Goal: Task Accomplishment & Management: Manage account settings

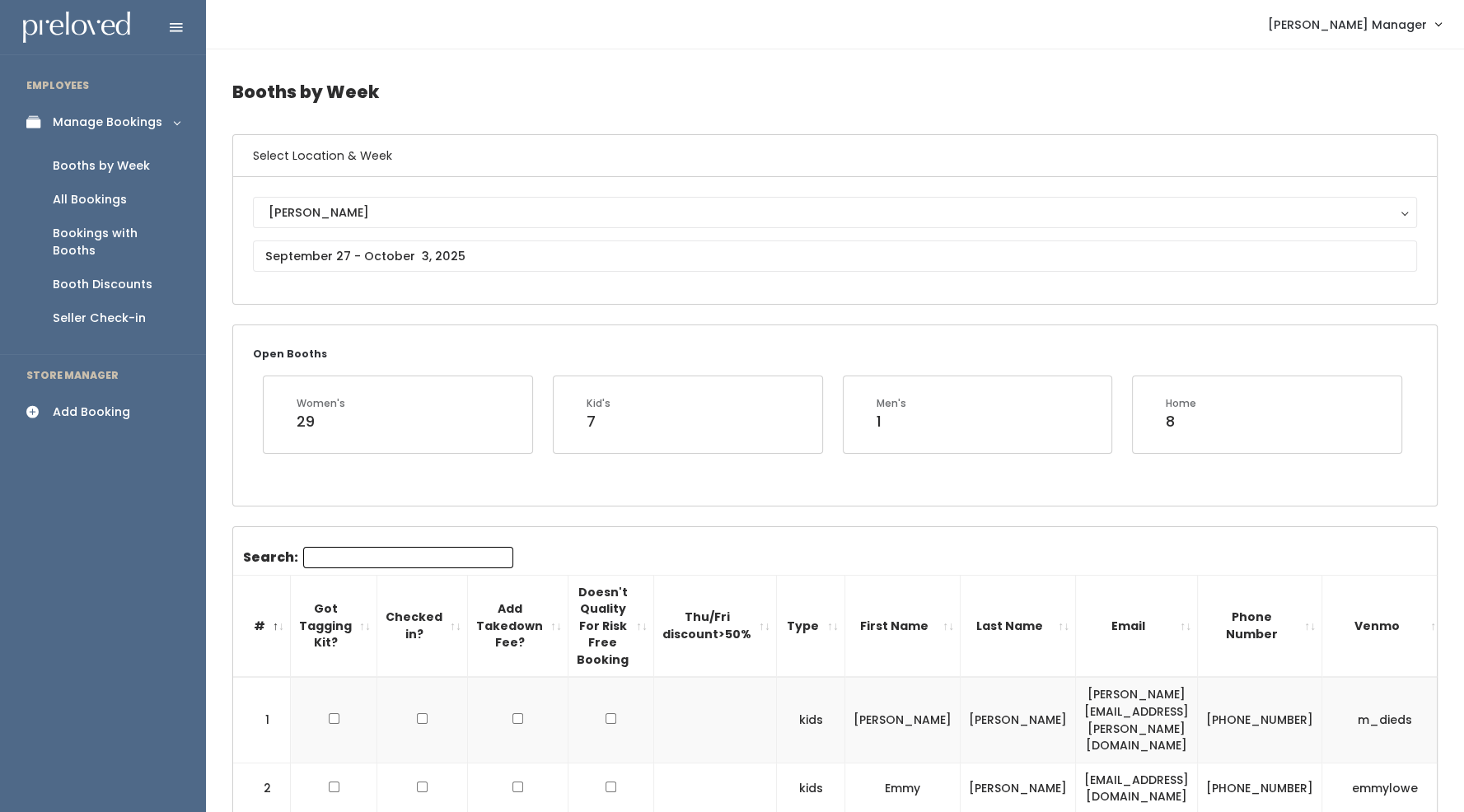
click at [155, 160] on link "Booths by Week" at bounding box center [103, 165] width 206 height 34
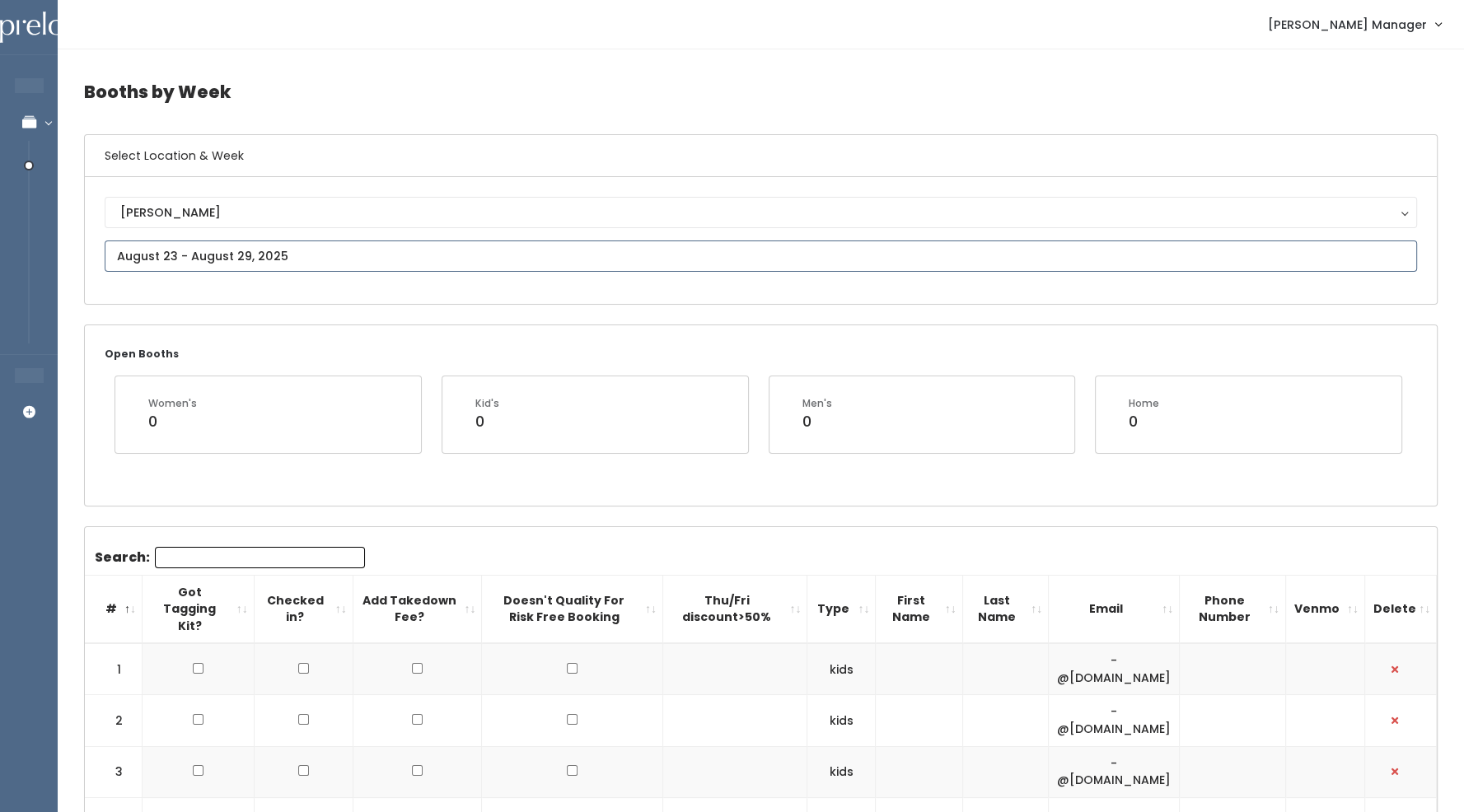
click at [250, 259] on input "text" at bounding box center [760, 256] width 1312 height 31
click at [343, 295] on span at bounding box center [342, 286] width 31 height 25
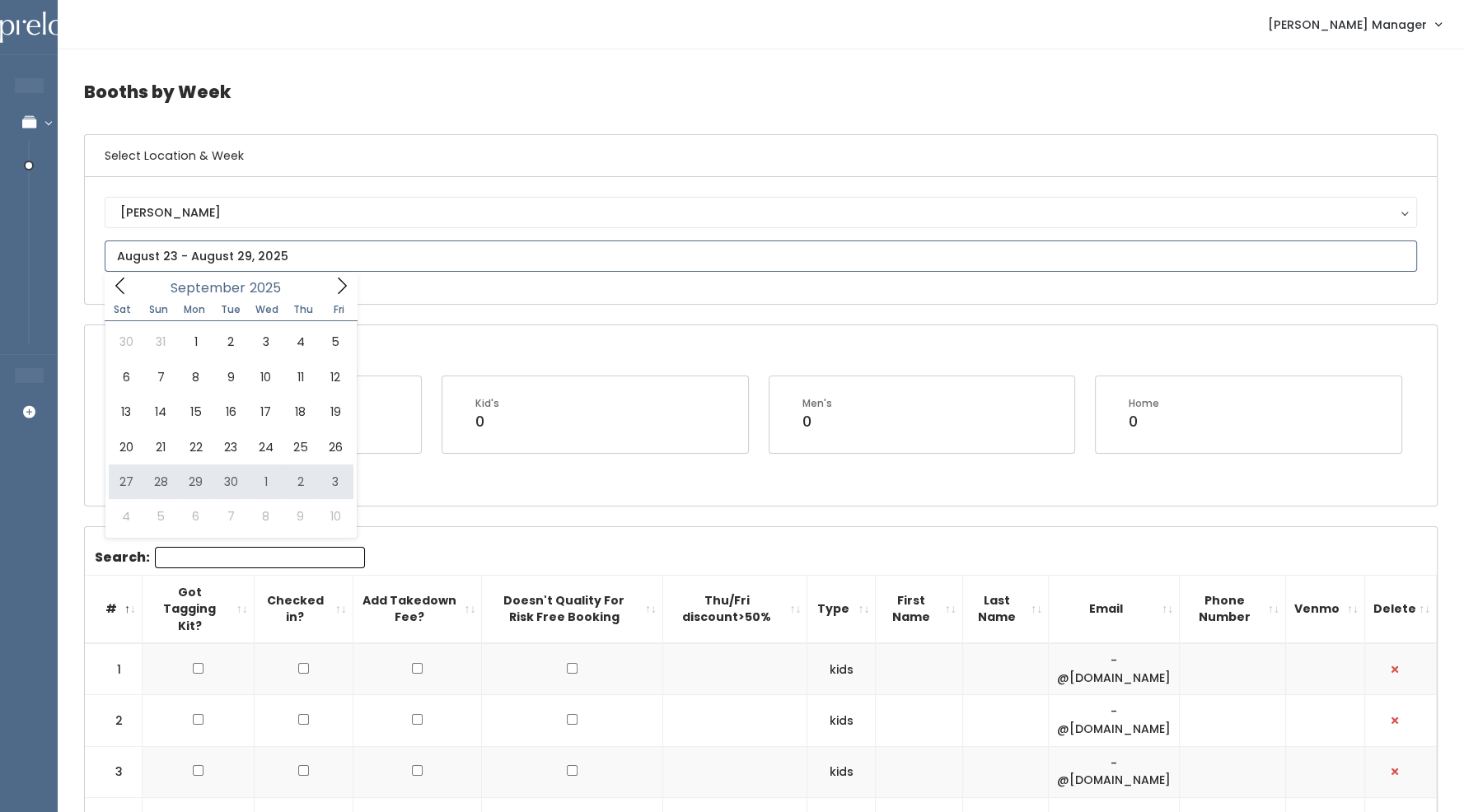
type input "[DATE] to [DATE]"
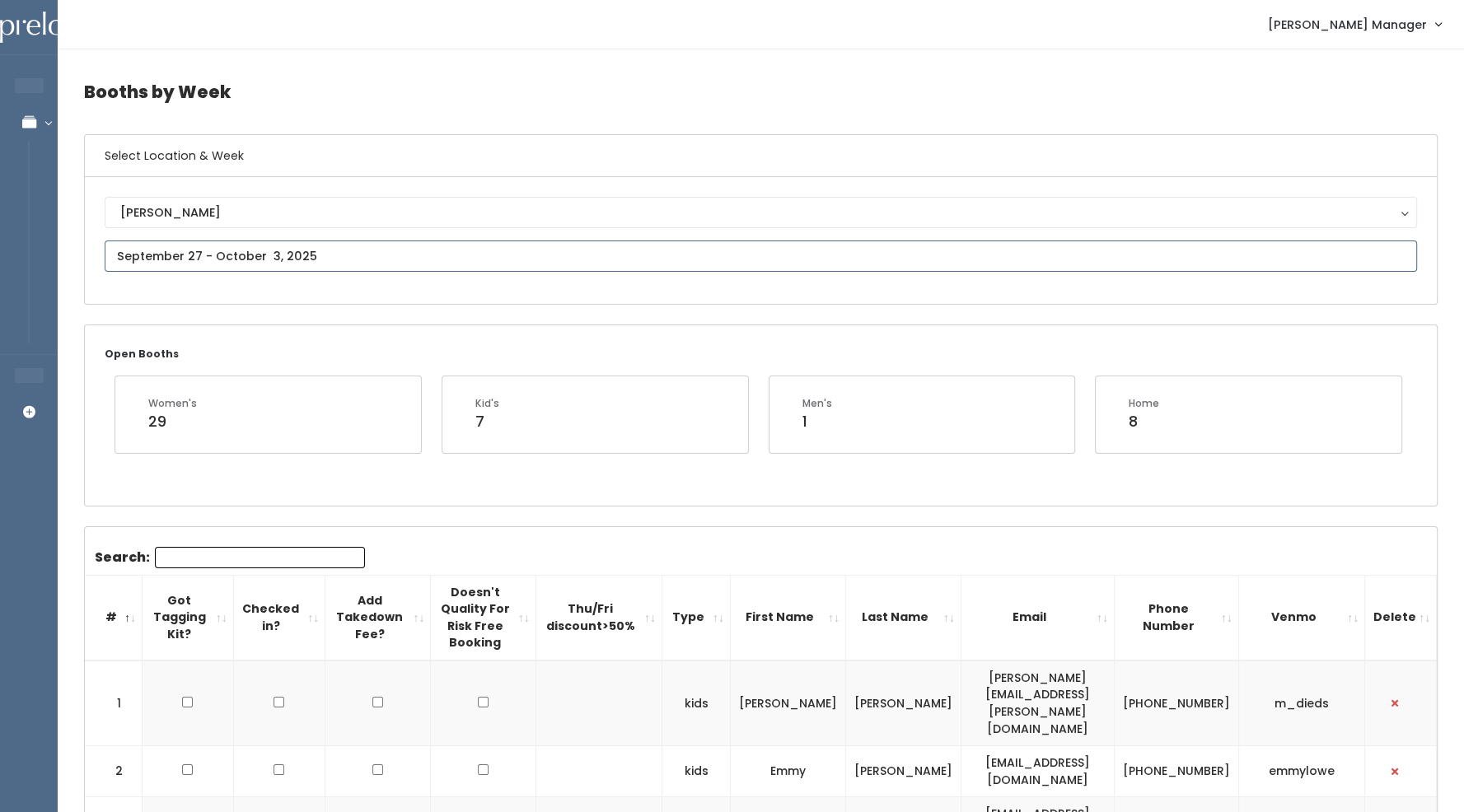
click at [280, 253] on input "text" at bounding box center [760, 256] width 1312 height 31
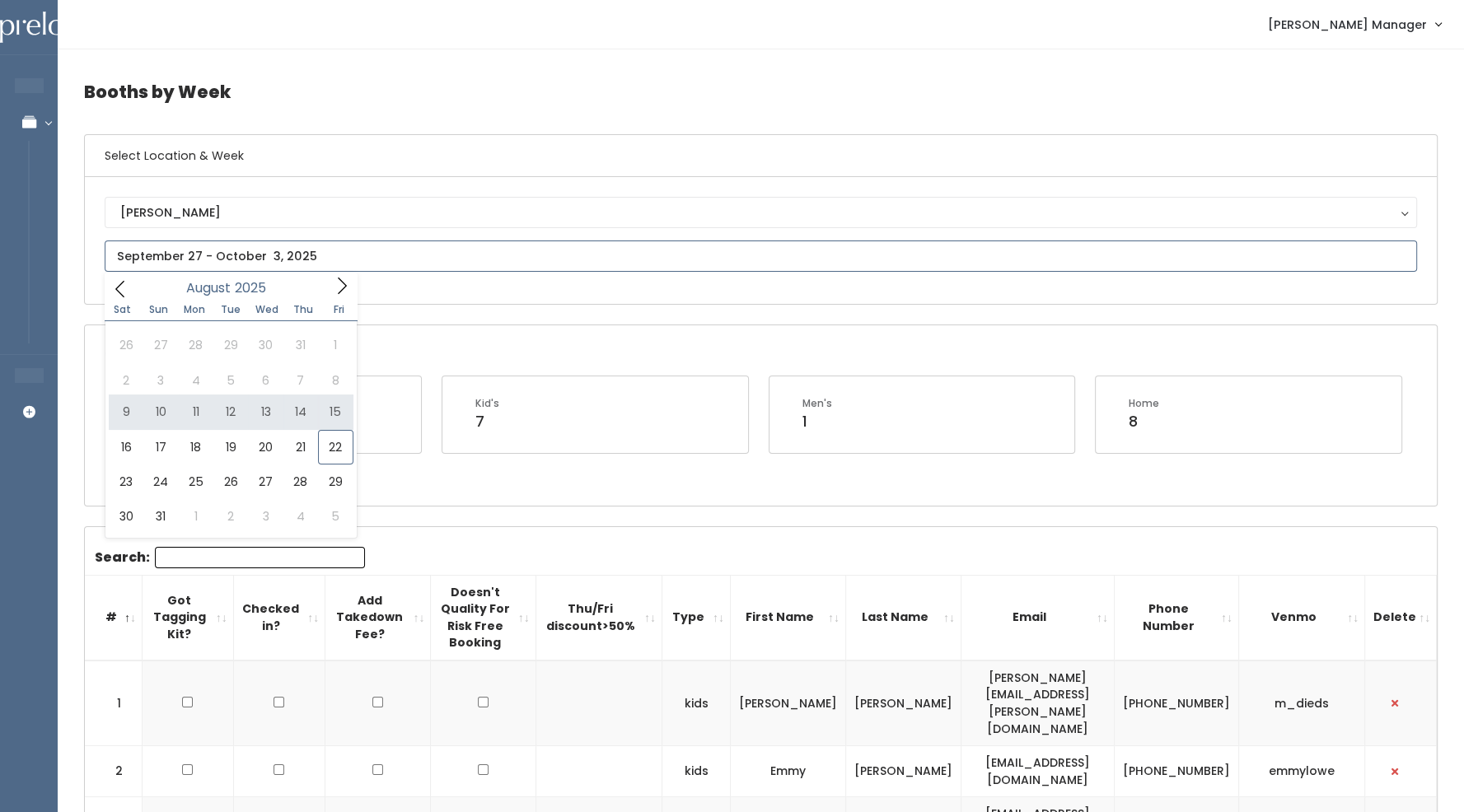
click at [340, 287] on icon at bounding box center [342, 286] width 19 height 19
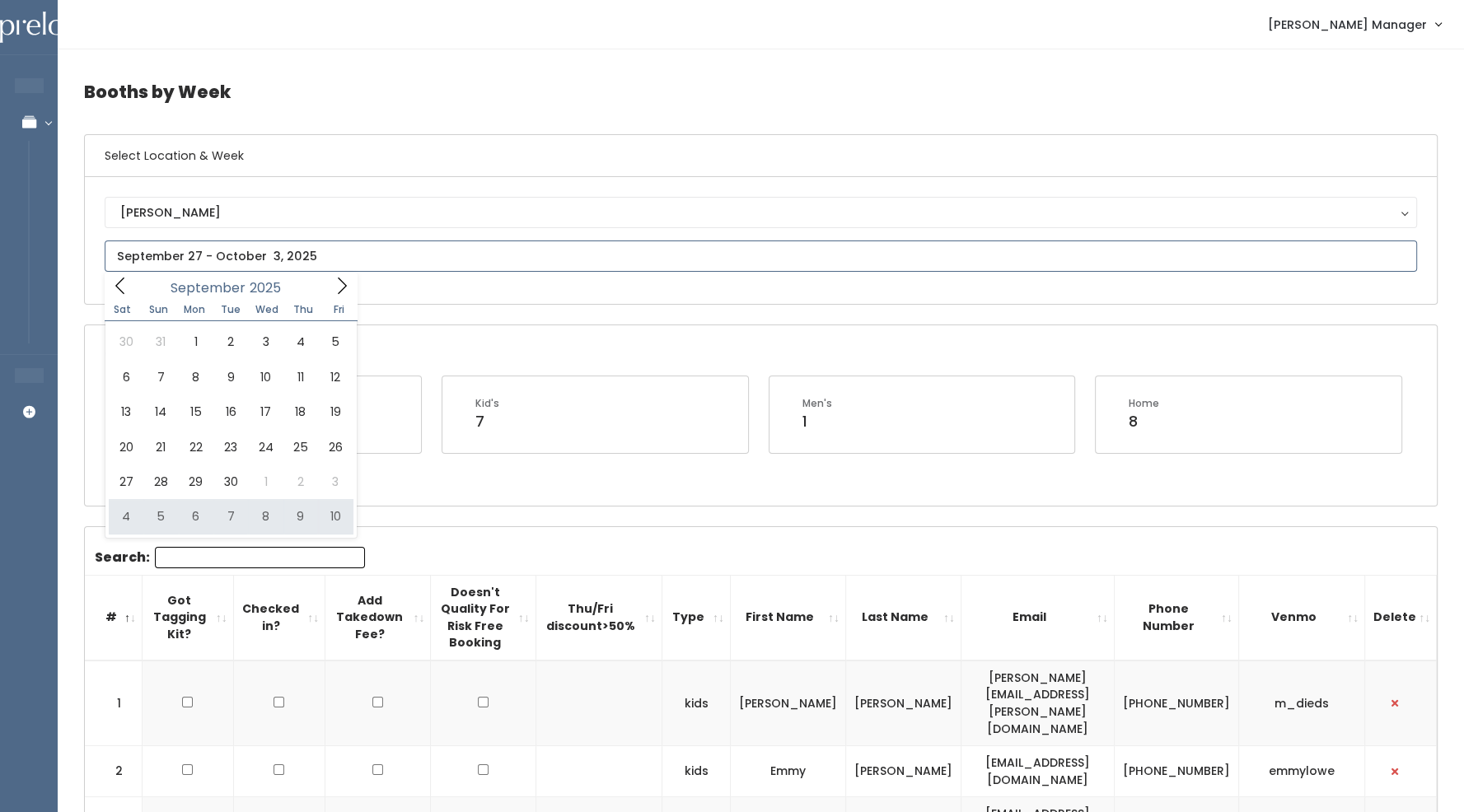
type input "October 4 to October 10"
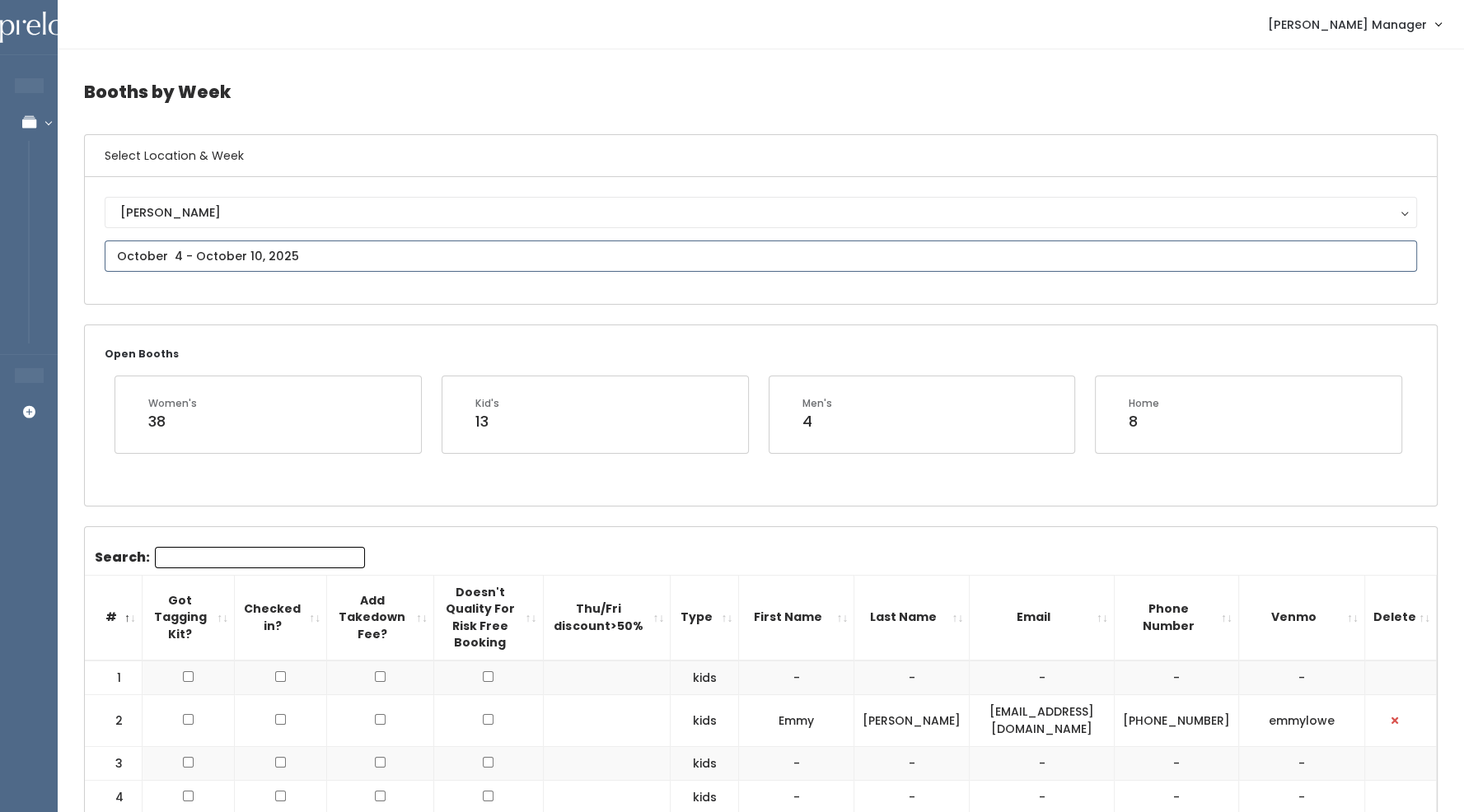
click at [252, 258] on input "text" at bounding box center [760, 256] width 1312 height 31
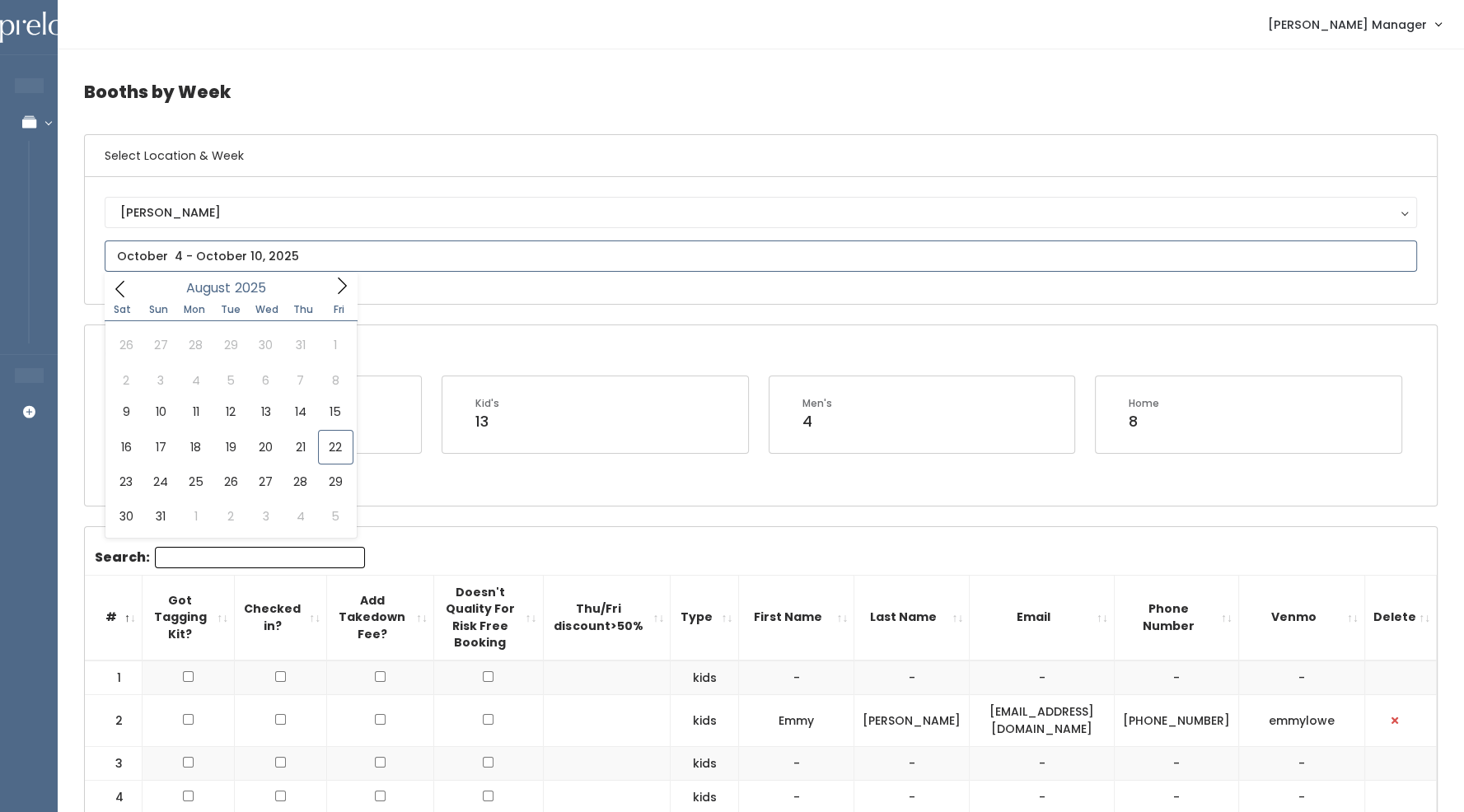
click at [343, 289] on icon at bounding box center [342, 286] width 19 height 19
type input "October 11 to October 17"
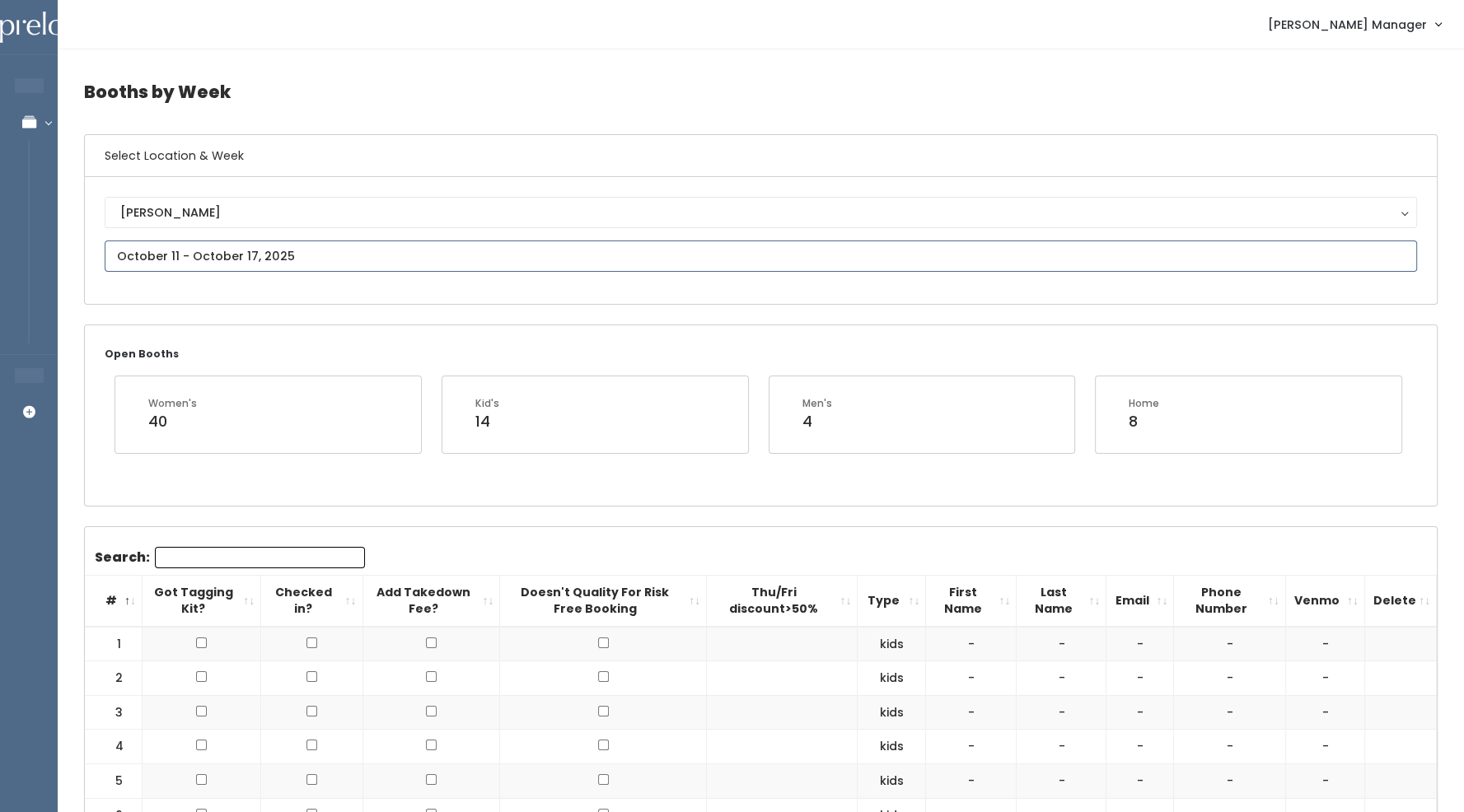
click at [274, 260] on input "text" at bounding box center [760, 256] width 1312 height 31
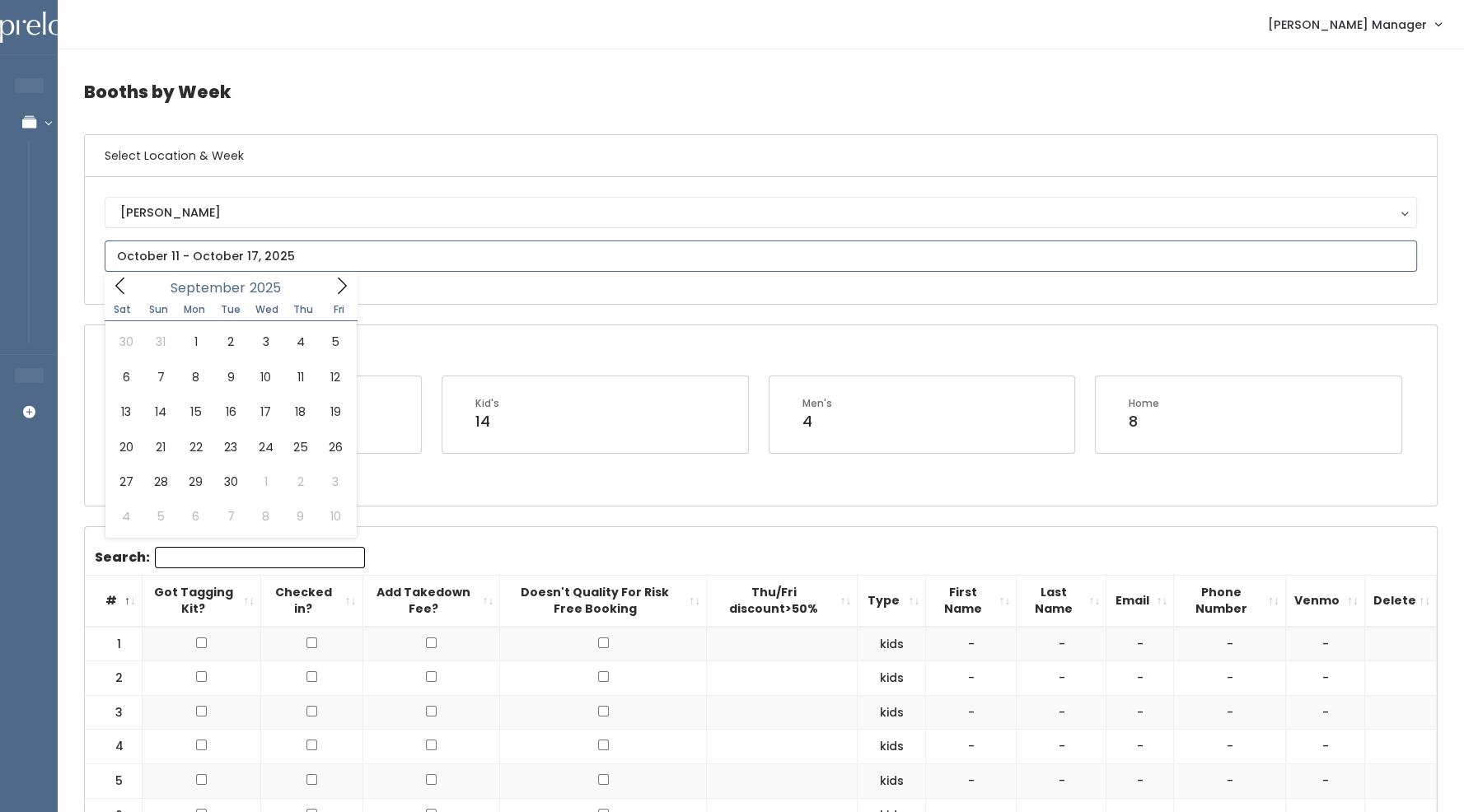
click at [338, 281] on icon at bounding box center [342, 286] width 19 height 19
type input "September 20 to September 26"
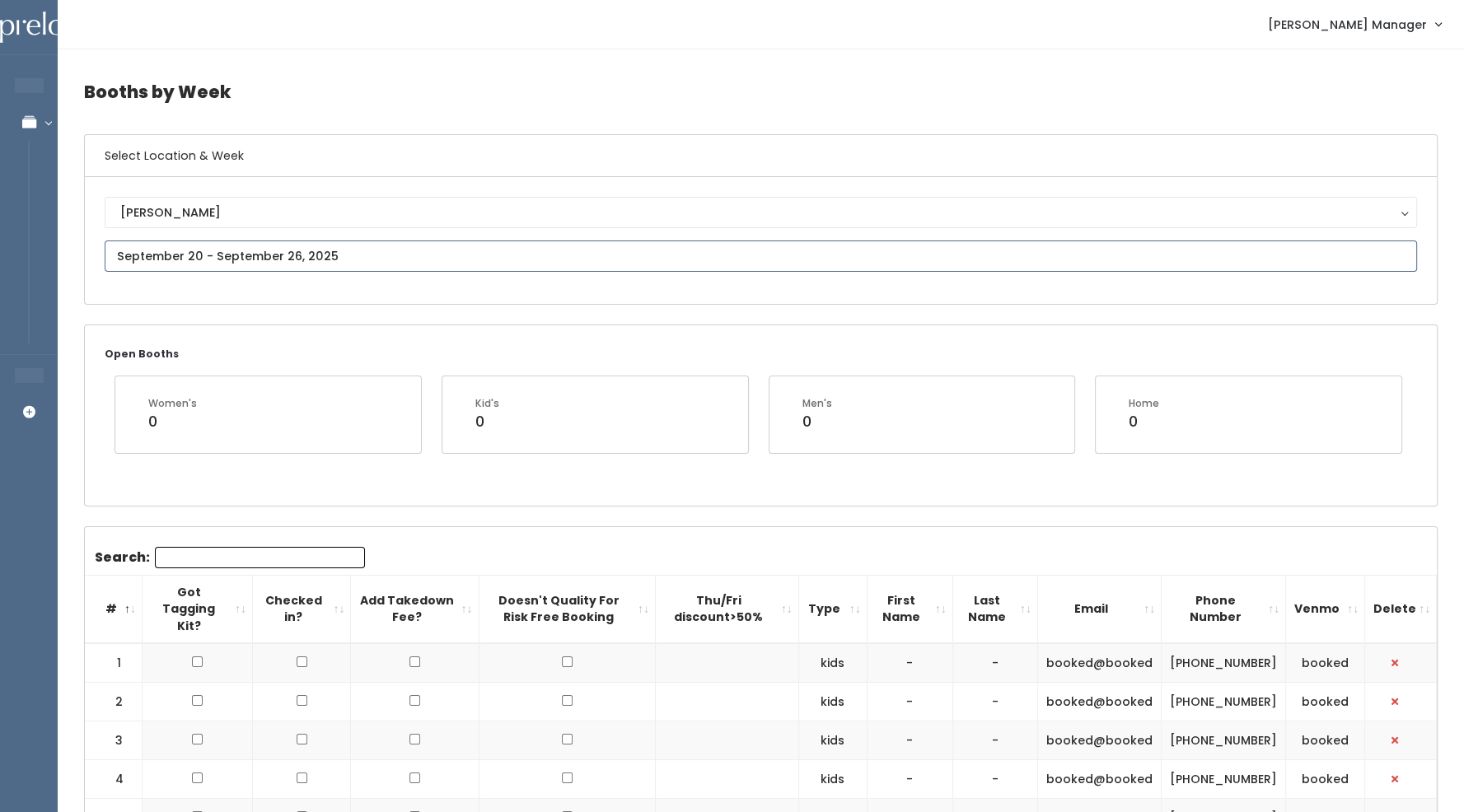
click at [300, 245] on input "text" at bounding box center [760, 256] width 1312 height 31
click at [343, 280] on icon at bounding box center [342, 286] width 19 height 19
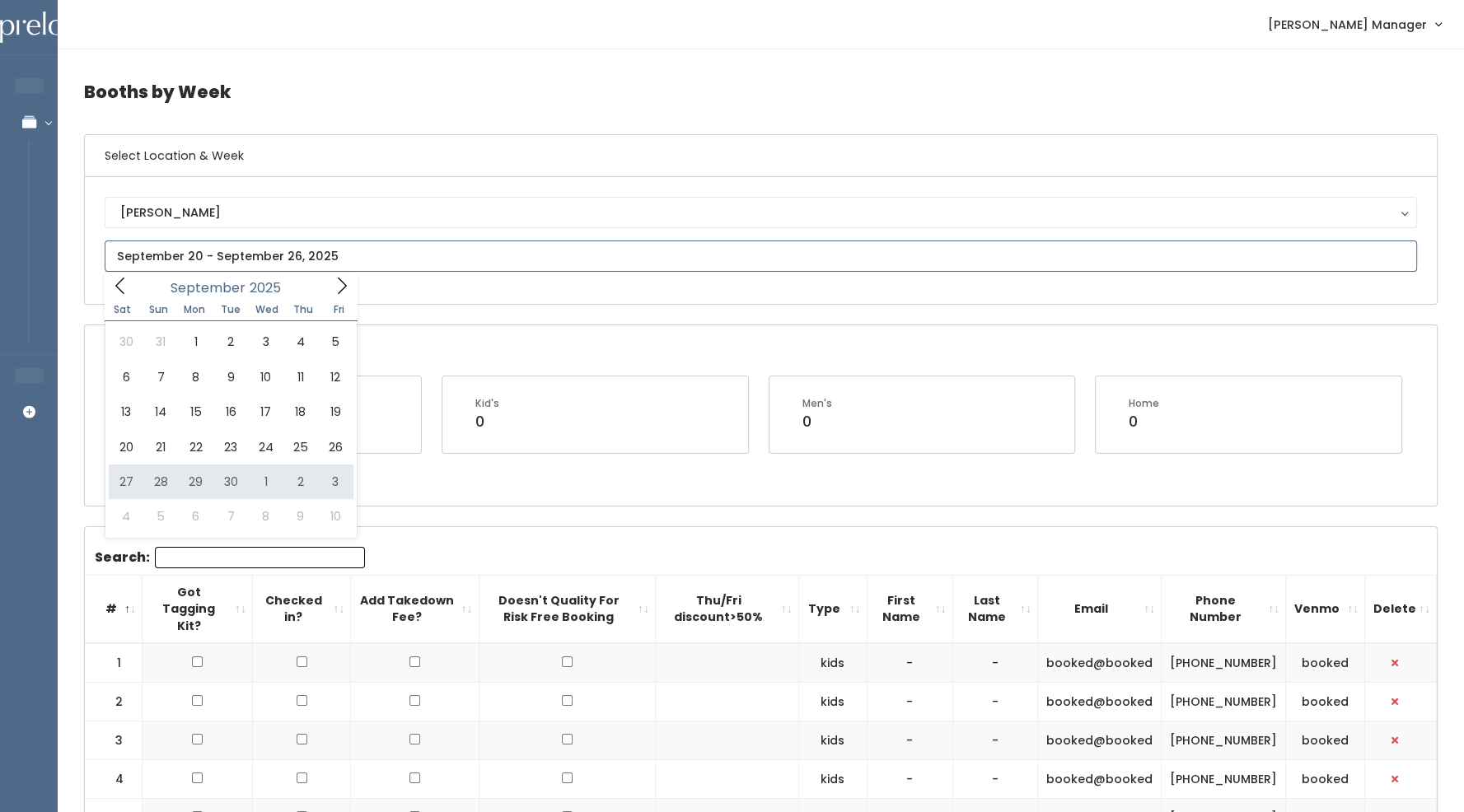
type input "[DATE] to [DATE]"
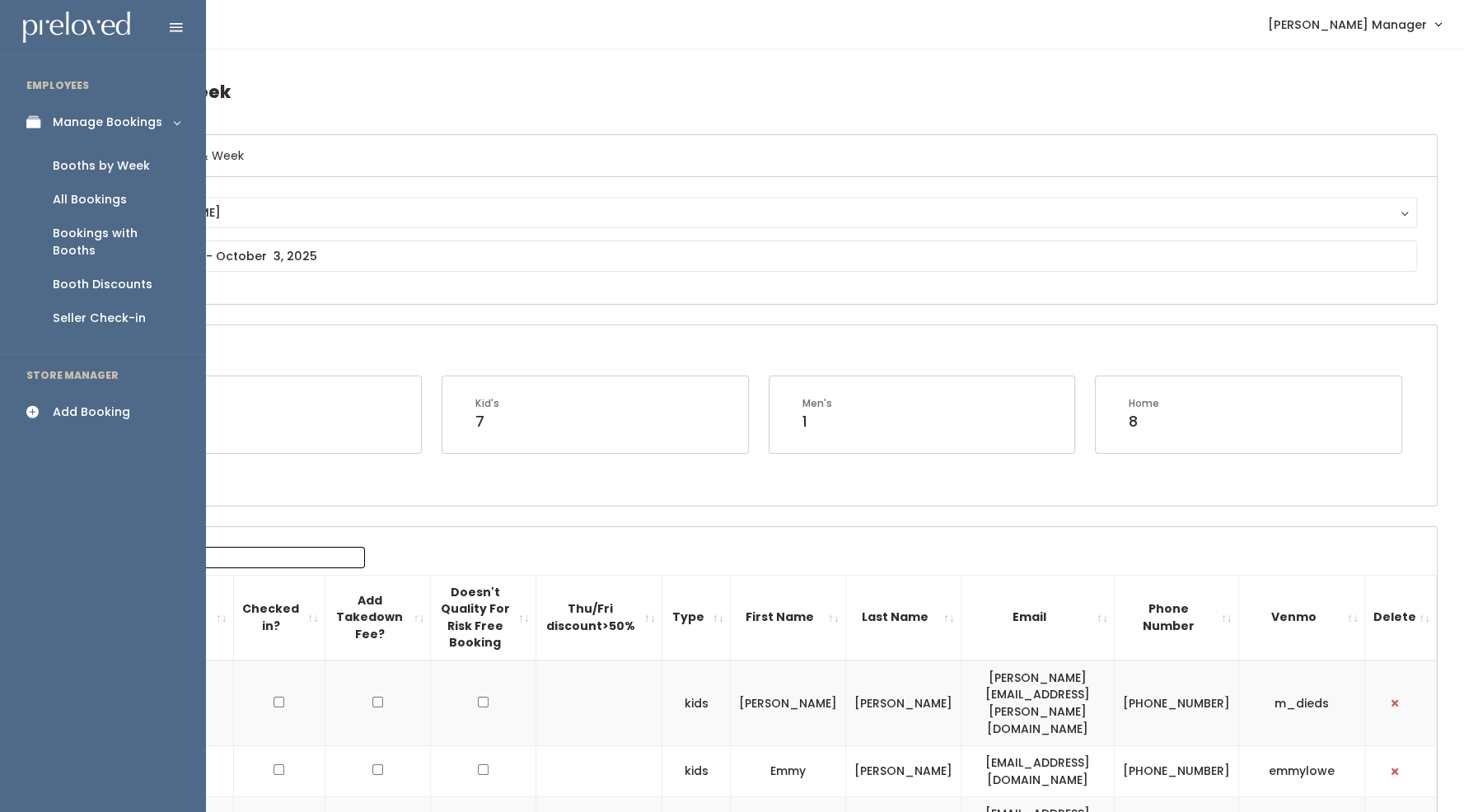
click at [115, 132] on link "Manage Bookings" at bounding box center [103, 122] width 206 height 37
click at [117, 130] on div "Manage Bookings" at bounding box center [108, 122] width 110 height 18
